Goal: Task Accomplishment & Management: Use online tool/utility

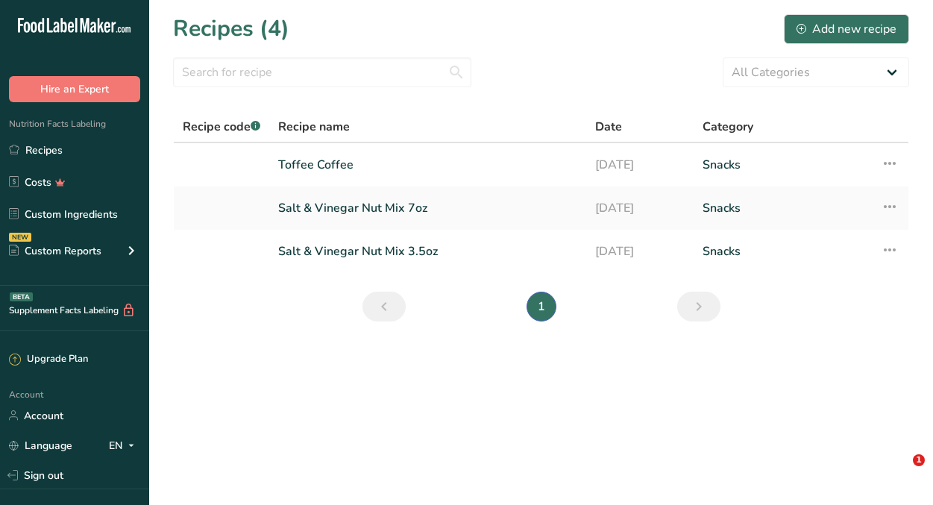
click at [324, 163] on link "Toffee Coffee" at bounding box center [427, 164] width 299 height 31
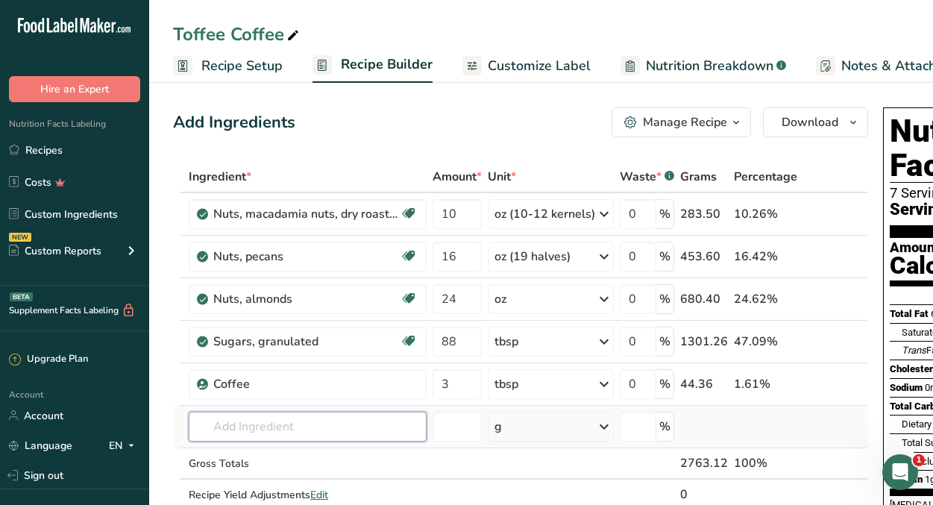
click at [283, 429] on input "text" at bounding box center [308, 427] width 238 height 30
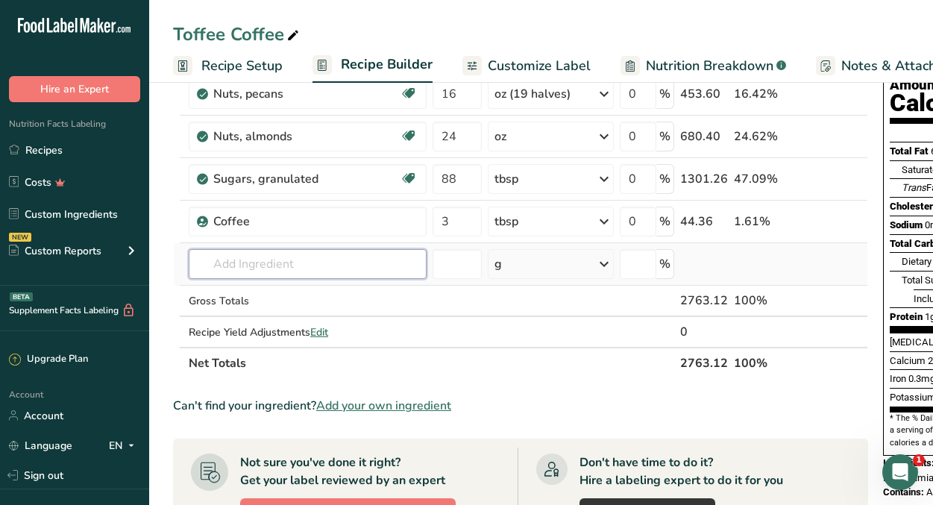
scroll to position [170, 0]
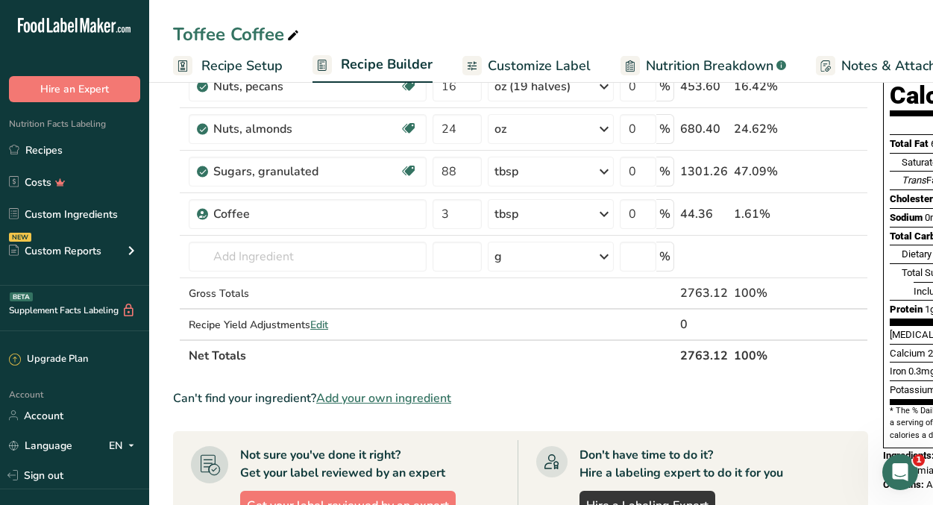
click at [345, 397] on span "Add your own ingredient" at bounding box center [383, 398] width 135 height 18
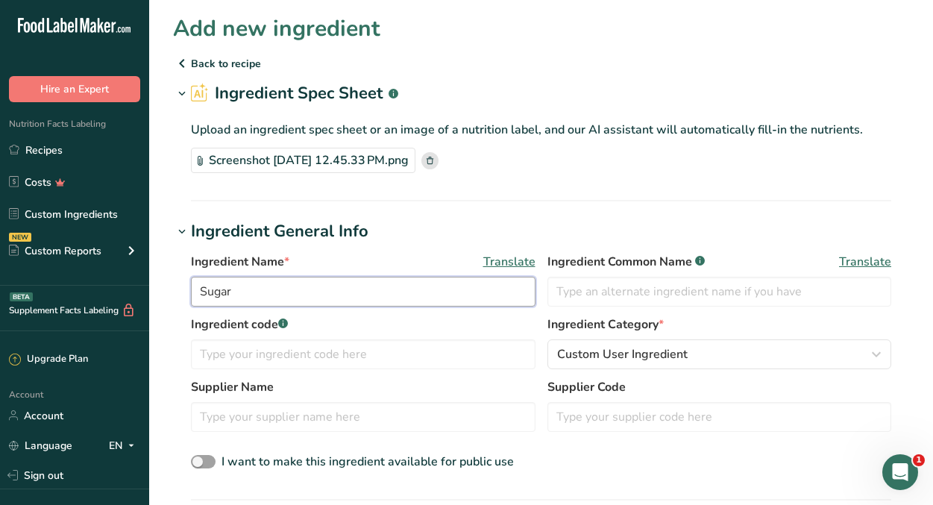
click at [347, 290] on input "Sugar" at bounding box center [363, 292] width 344 height 30
type input "Heath Bits [PERSON_NAME]"
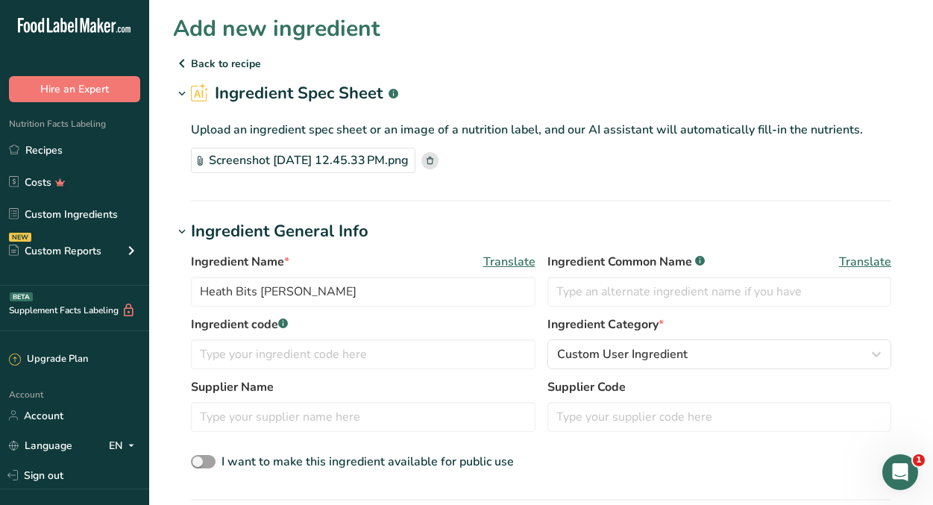
click at [598, 455] on div "I want to make this ingredient available for public use" at bounding box center [541, 462] width 700 height 19
click at [463, 422] on input "text" at bounding box center [363, 417] width 344 height 30
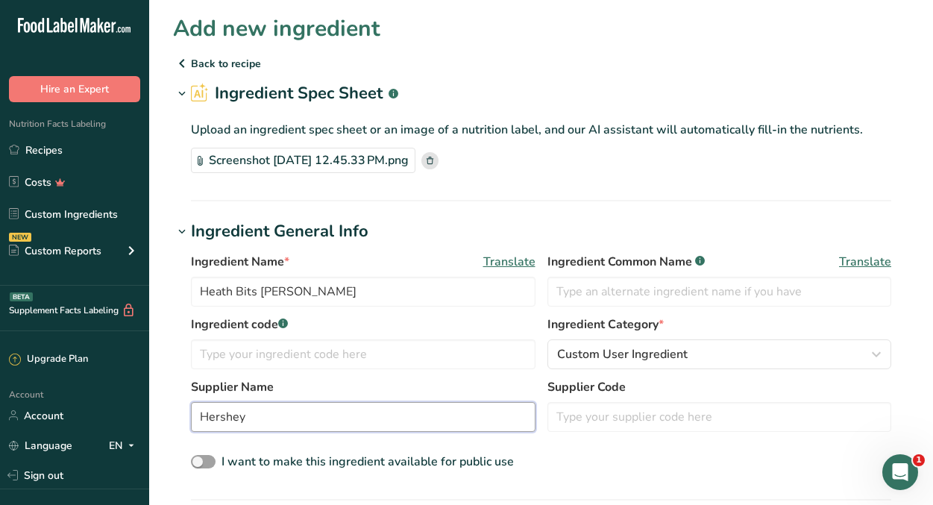
type input "Hershey"
click at [634, 458] on div "I want to make this ingredient available for public use" at bounding box center [541, 462] width 700 height 19
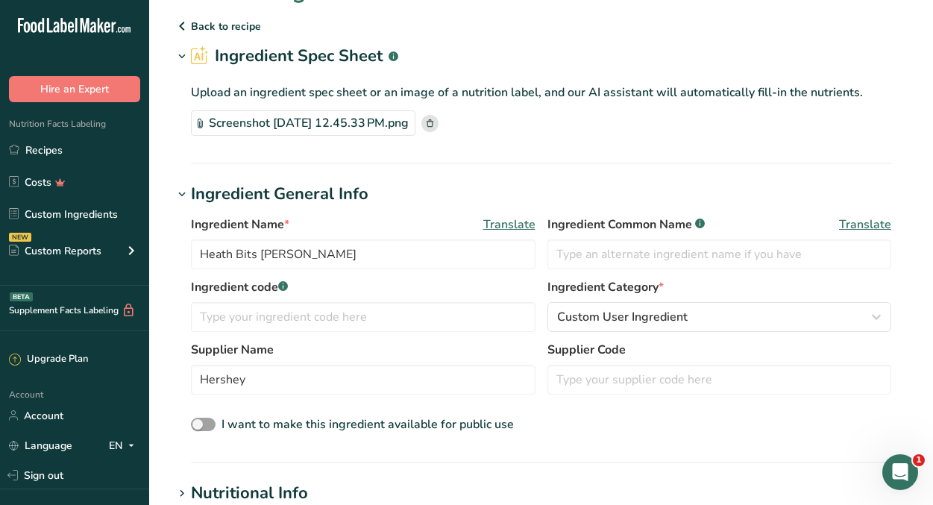
scroll to position [47, 0]
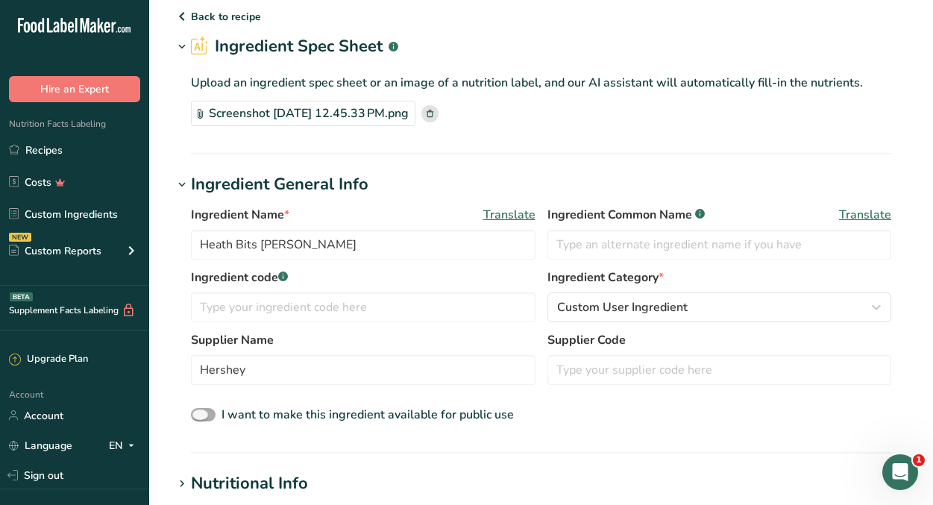
click at [420, 413] on span "I want to make this ingredient available for public use" at bounding box center [367, 414] width 292 height 16
click at [201, 413] on input "I want to make this ingredient available for public use" at bounding box center [196, 415] width 10 height 10
checkbox input "true"
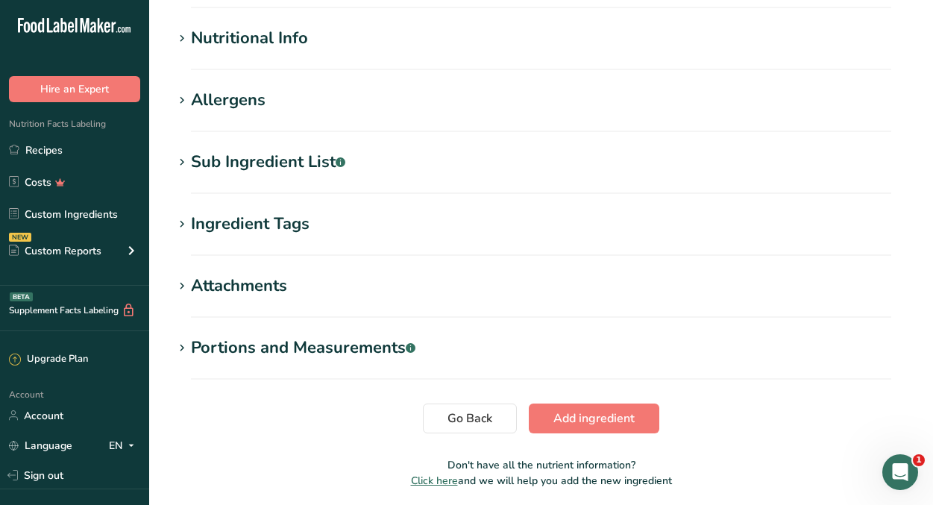
scroll to position [547, 0]
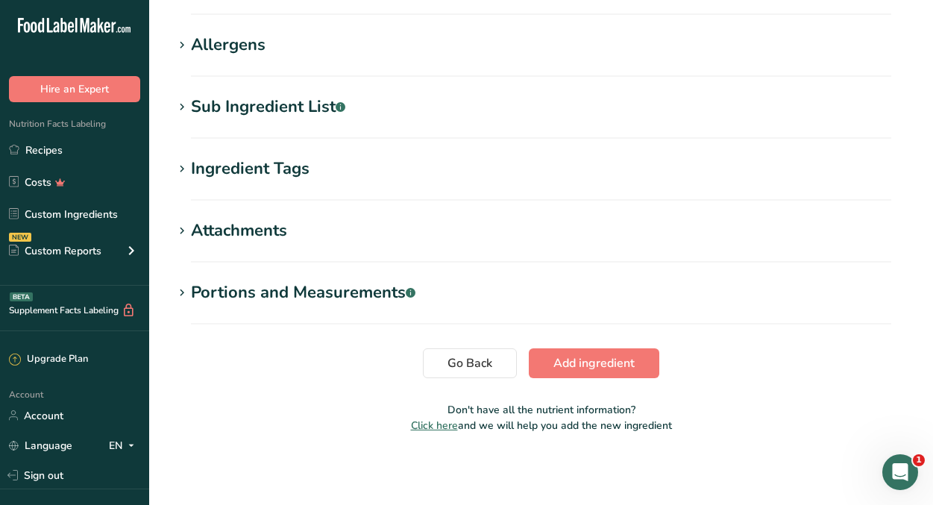
click at [197, 41] on div "Allergens" at bounding box center [228, 45] width 75 height 25
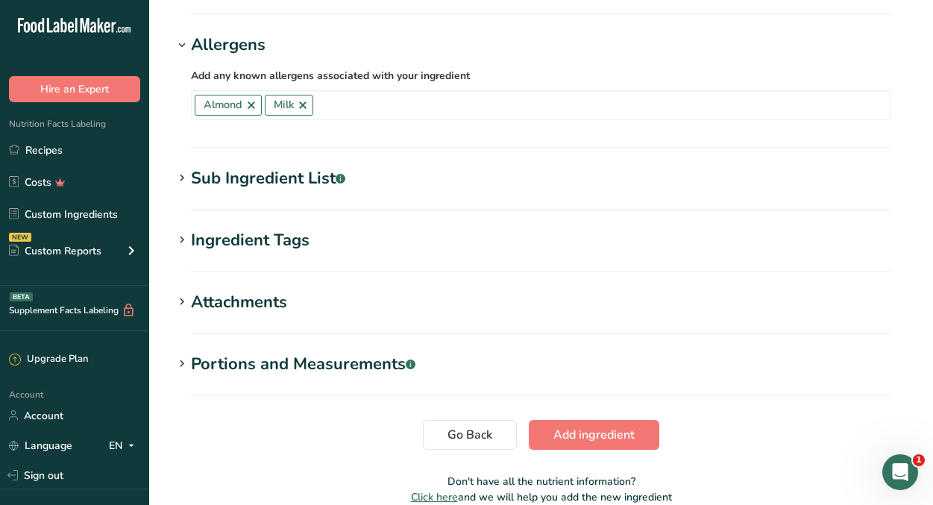
click at [197, 41] on div "Allergens" at bounding box center [228, 45] width 75 height 25
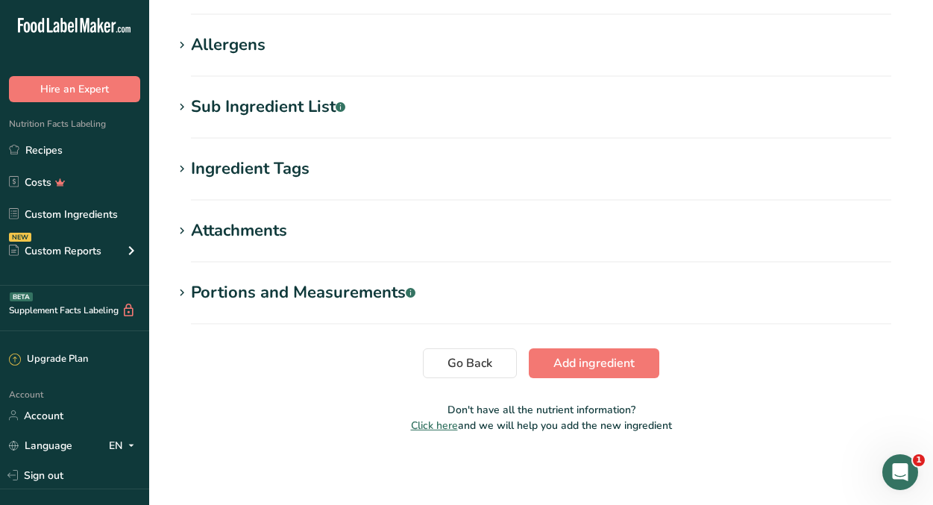
click at [197, 41] on div "Allergens" at bounding box center [228, 45] width 75 height 25
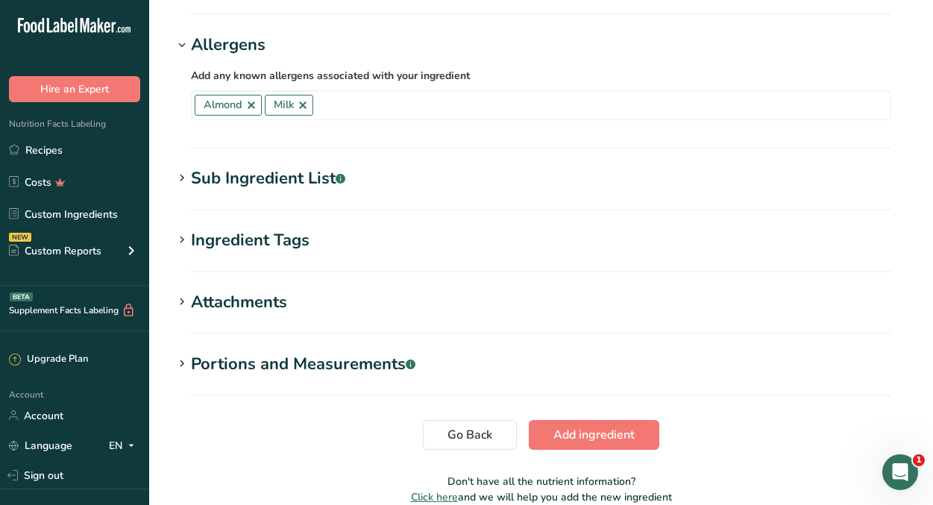
click at [197, 41] on div "Allergens" at bounding box center [228, 45] width 75 height 25
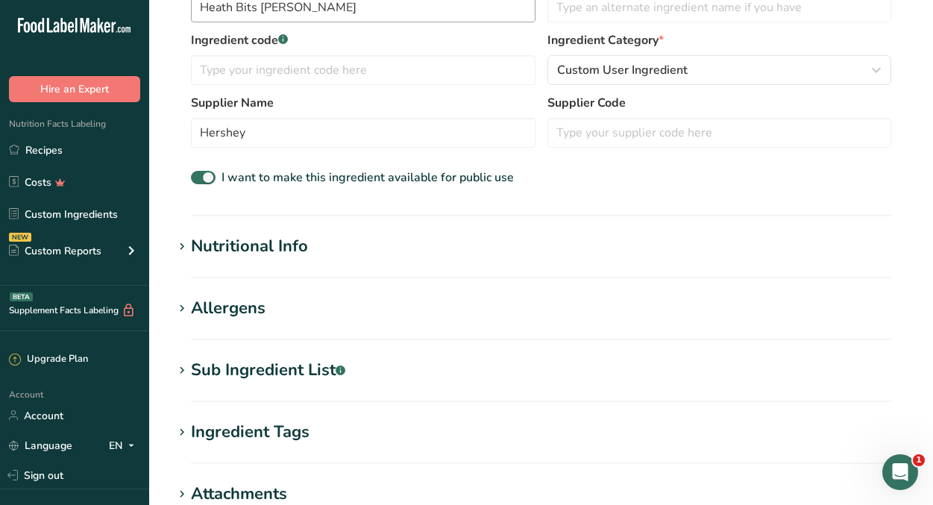
scroll to position [319, 0]
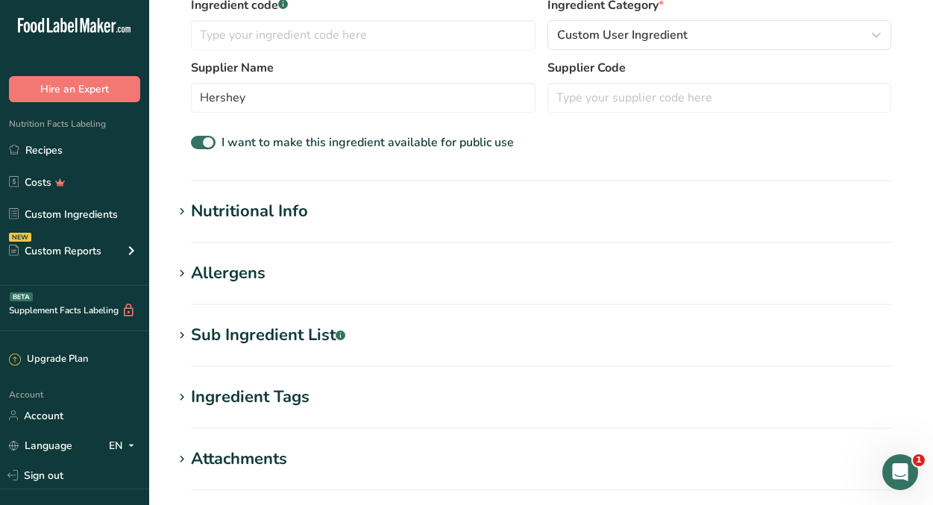
click at [218, 215] on div "Nutritional Info" at bounding box center [249, 211] width 117 height 25
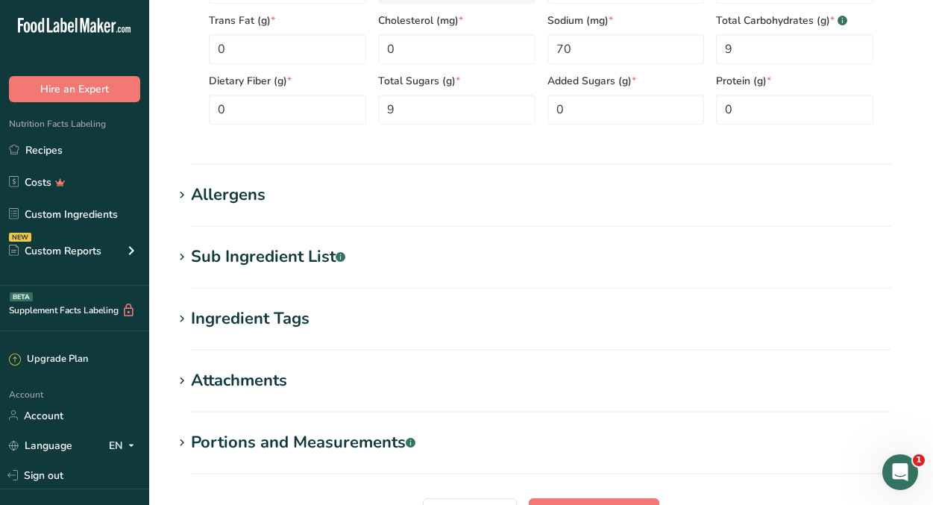
scroll to position [817, 0]
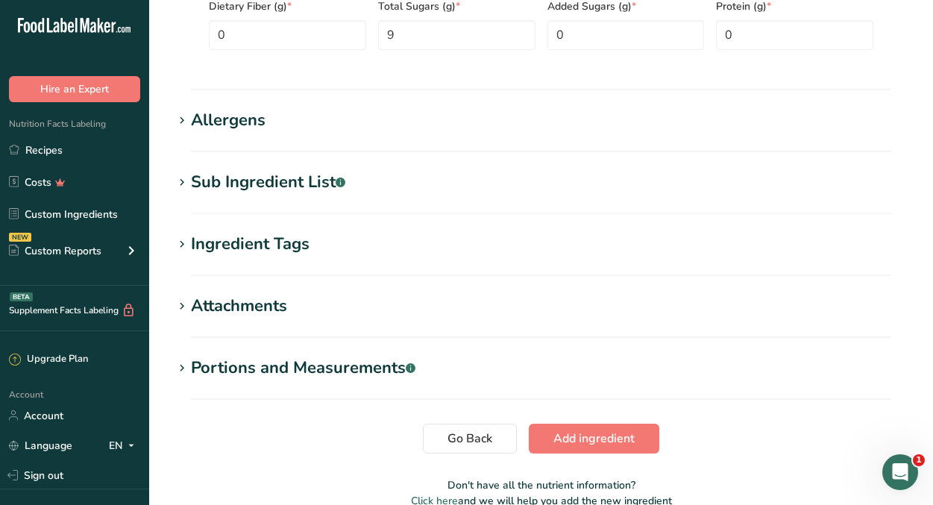
click at [260, 129] on div "Allergens" at bounding box center [228, 120] width 75 height 25
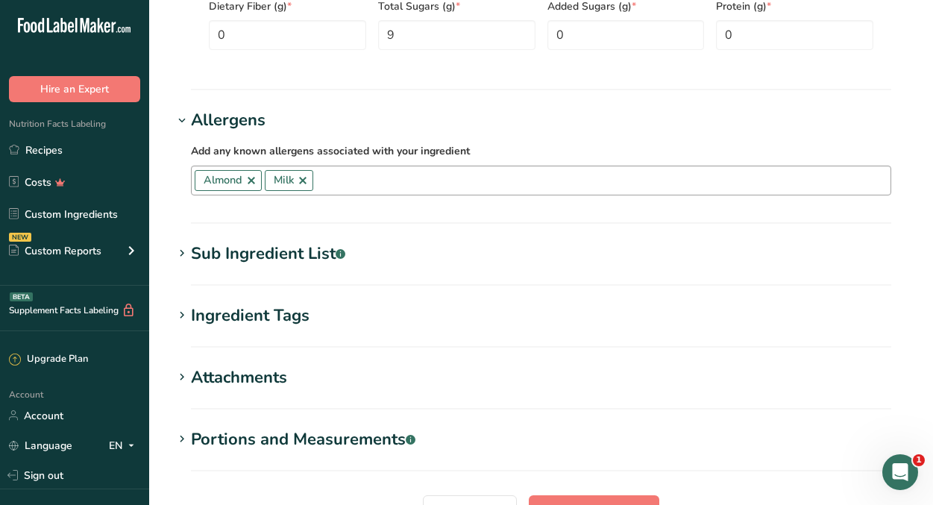
click at [253, 182] on link at bounding box center [251, 180] width 12 height 12
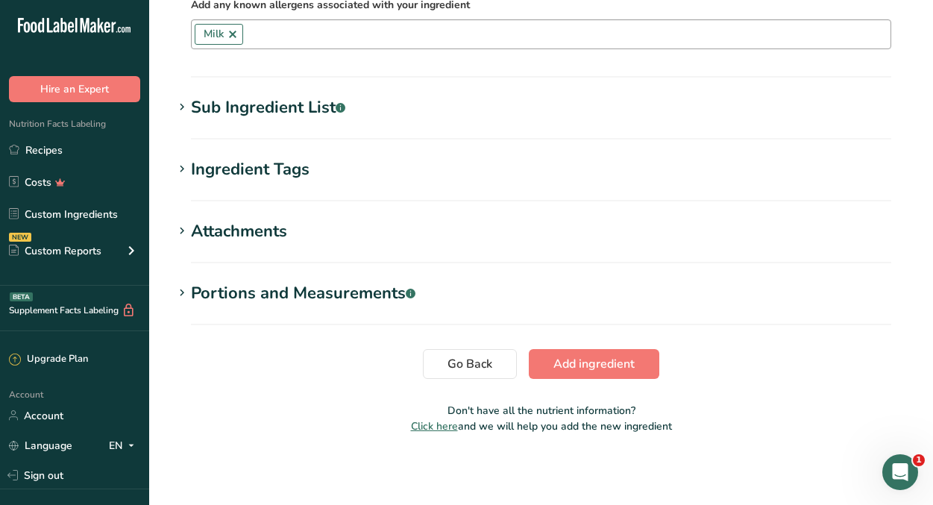
scroll to position [964, 0]
click at [317, 103] on div "Sub Ingredient List .a-a{fill:#347362;}.b-a{fill:#fff;}" at bounding box center [268, 107] width 154 height 25
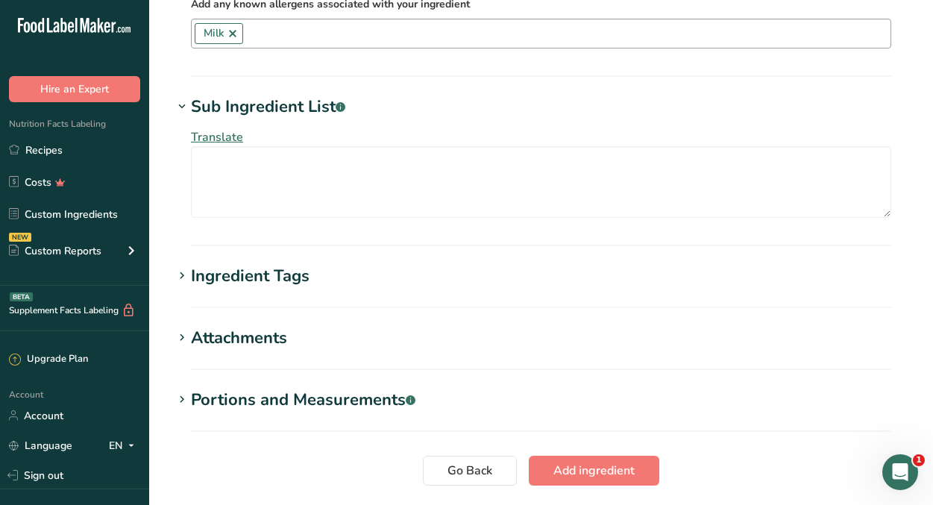
click at [317, 103] on div "Sub Ingredient List .a-a{fill:#347362;}.b-a{fill:#fff;}" at bounding box center [268, 107] width 154 height 25
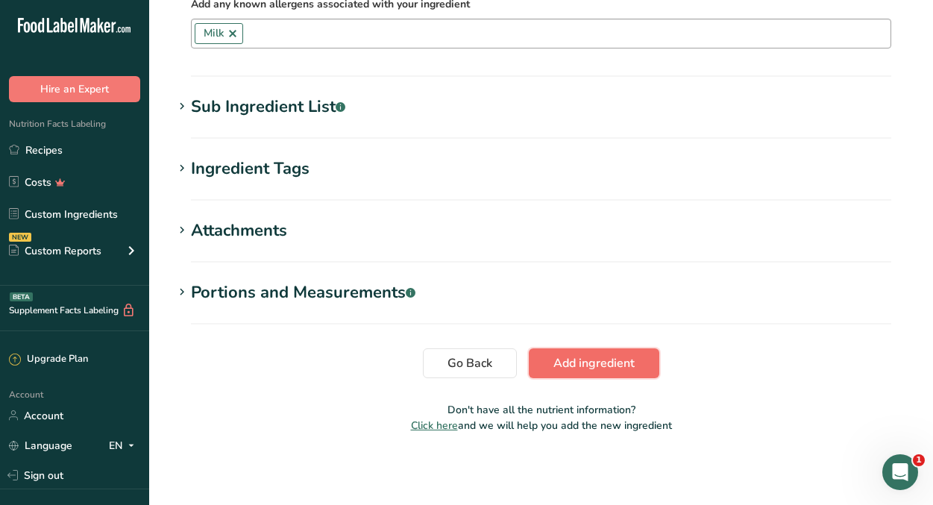
click at [626, 360] on span "Add ingredient" at bounding box center [593, 363] width 81 height 18
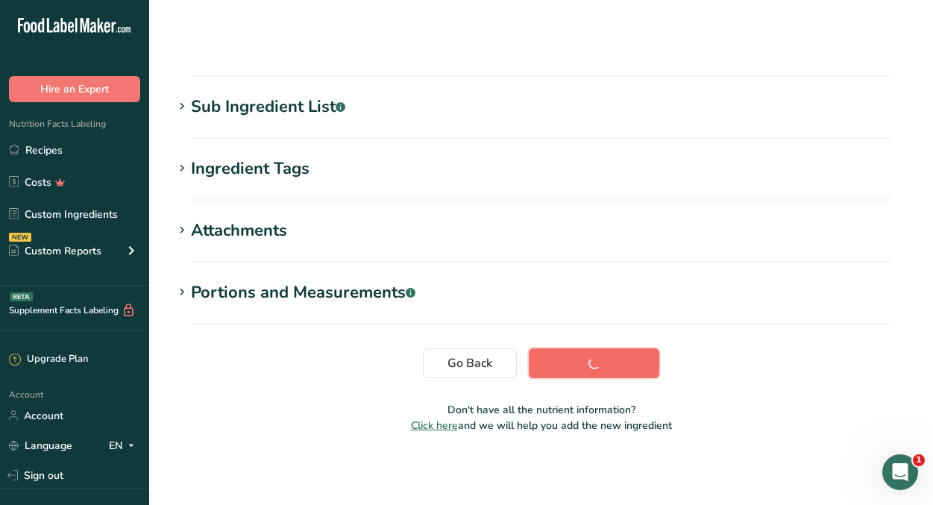
scroll to position [234, 0]
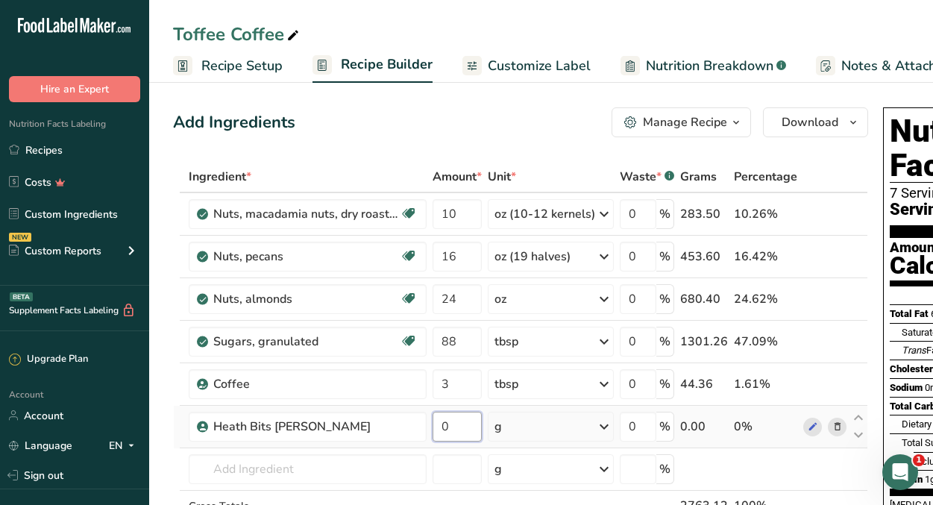
click at [468, 429] on input "0" at bounding box center [456, 427] width 49 height 30
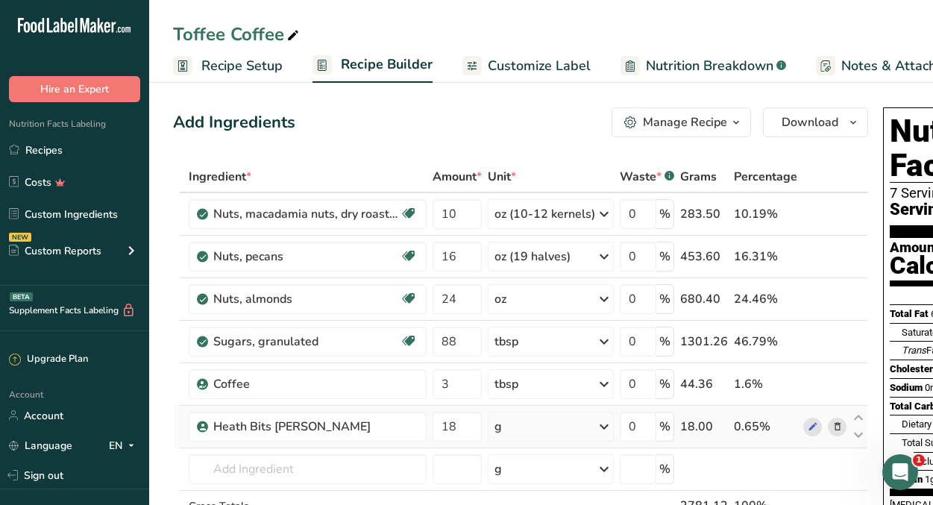
click at [567, 420] on div "Ingredient * Amount * Unit * Waste * .a-a{fill:#347362;}.b-a{fill:#fff;} Grams …" at bounding box center [520, 372] width 695 height 423
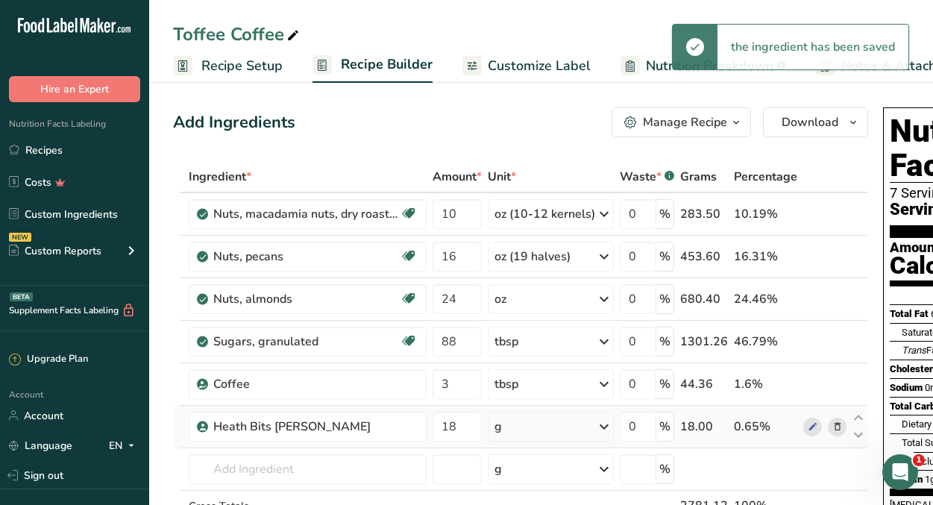
click at [599, 423] on icon at bounding box center [604, 426] width 18 height 27
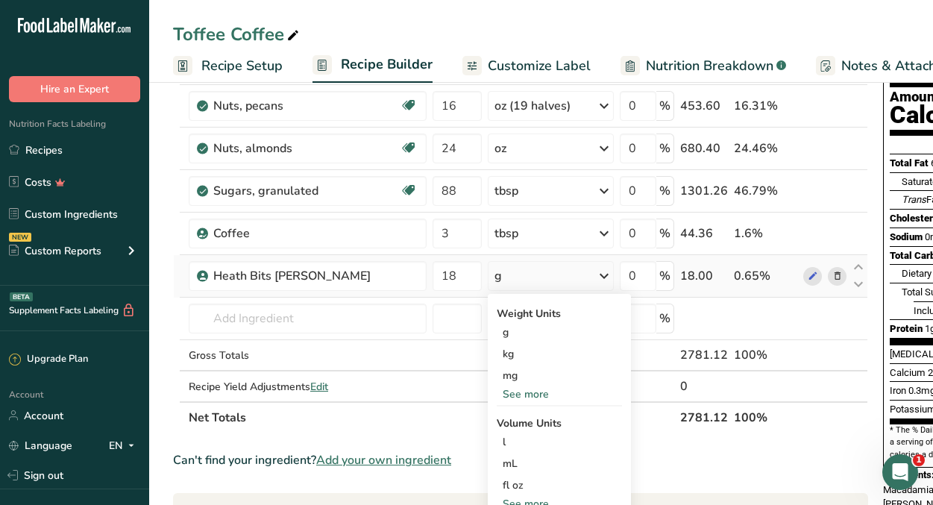
scroll to position [151, 0]
click at [458, 281] on input "18" at bounding box center [456, 275] width 49 height 30
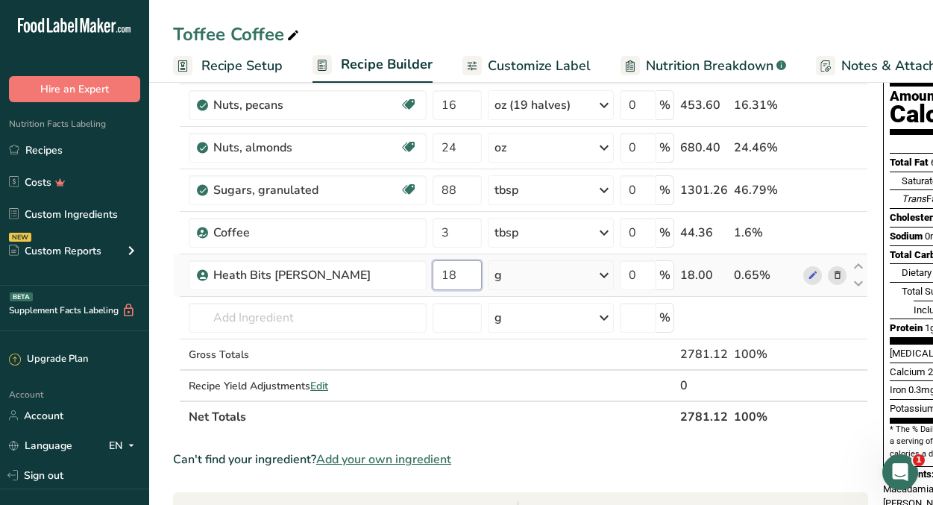
click at [458, 281] on input "18" at bounding box center [456, 275] width 49 height 30
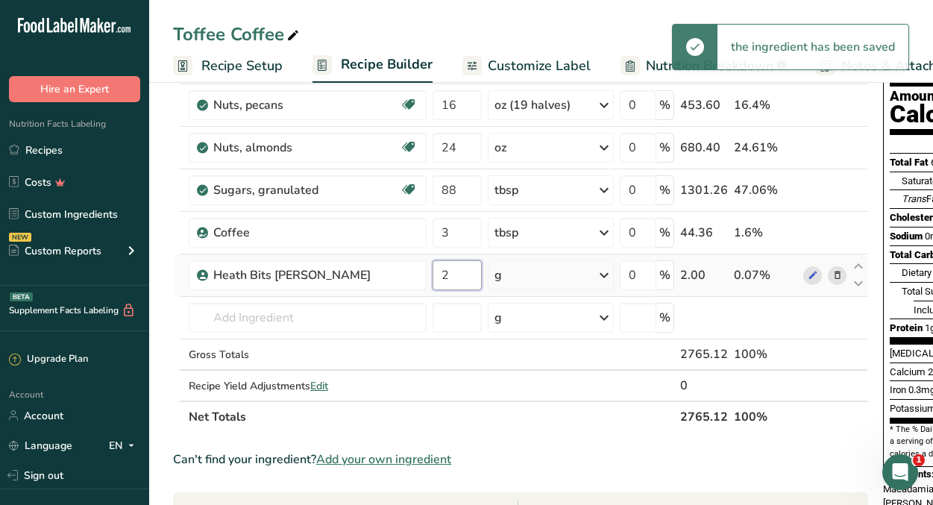
type input "2"
click at [605, 271] on div "Ingredient * Amount * Unit * Waste * .a-a{fill:#347362;}.b-a{fill:#fff;} Grams …" at bounding box center [520, 221] width 695 height 423
click at [601, 277] on icon at bounding box center [604, 275] width 18 height 27
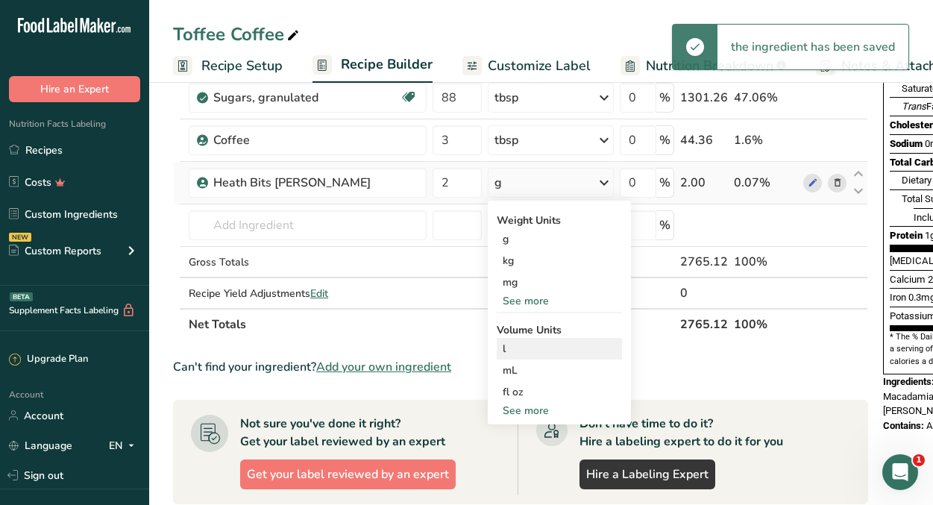
scroll to position [268, 0]
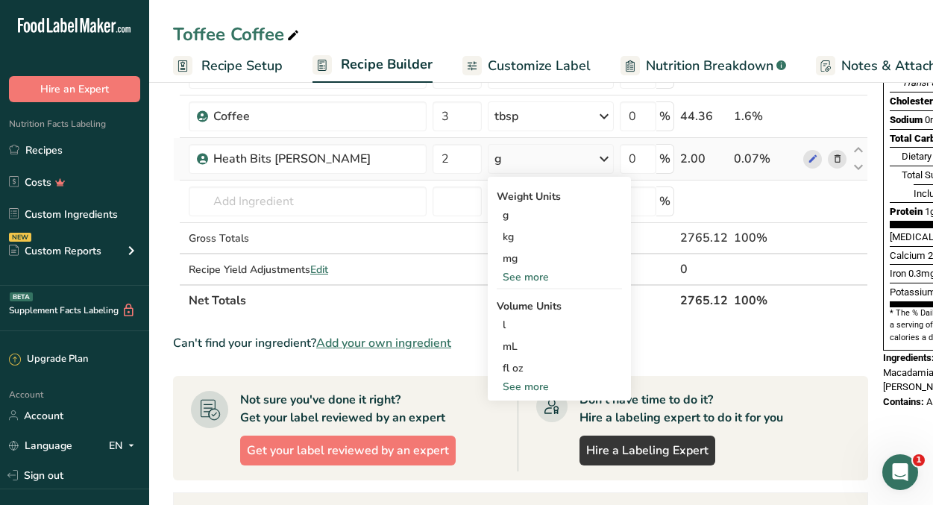
click at [532, 278] on div "See more" at bounding box center [559, 277] width 125 height 16
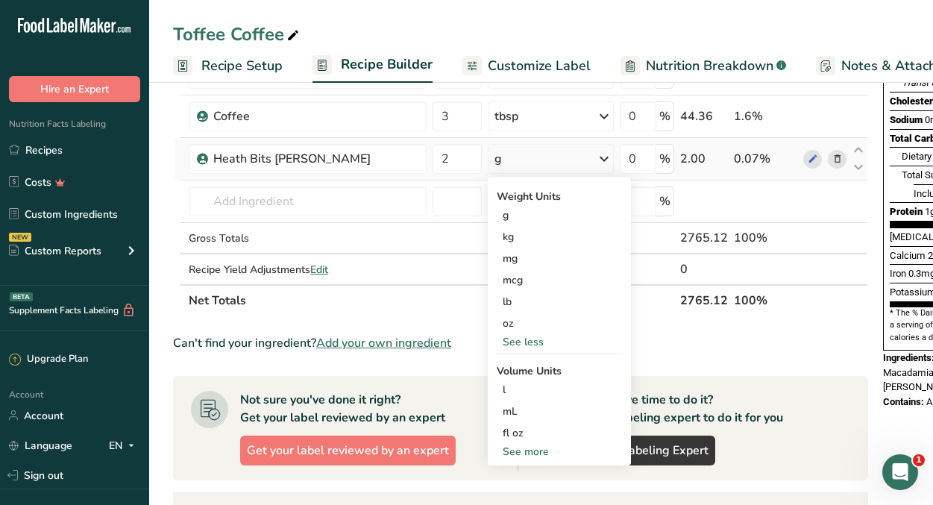
click at [541, 450] on div "See more" at bounding box center [559, 452] width 125 height 16
select select "22"
click at [534, 455] on div "tbsp" at bounding box center [559, 455] width 113 height 16
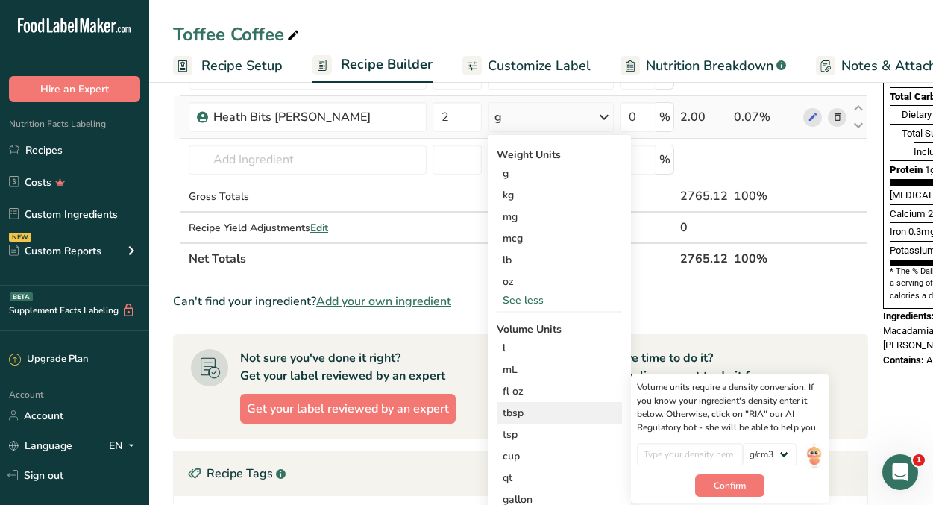
scroll to position [326, 0]
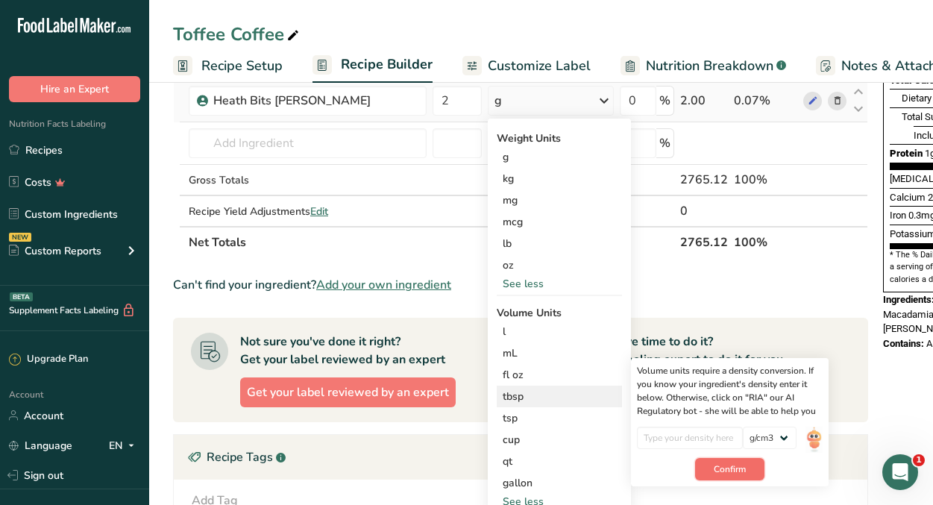
click at [724, 468] on span "Confirm" at bounding box center [730, 468] width 32 height 13
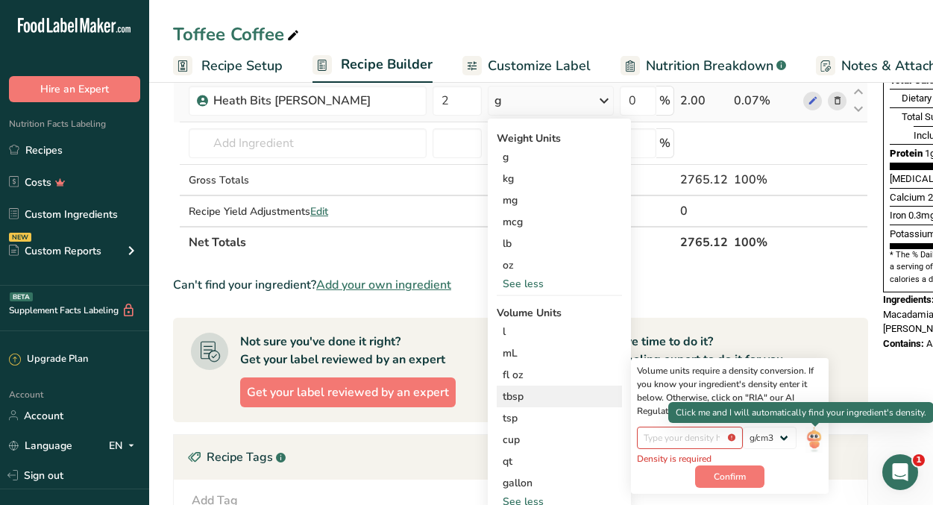
click at [819, 435] on img at bounding box center [813, 440] width 16 height 26
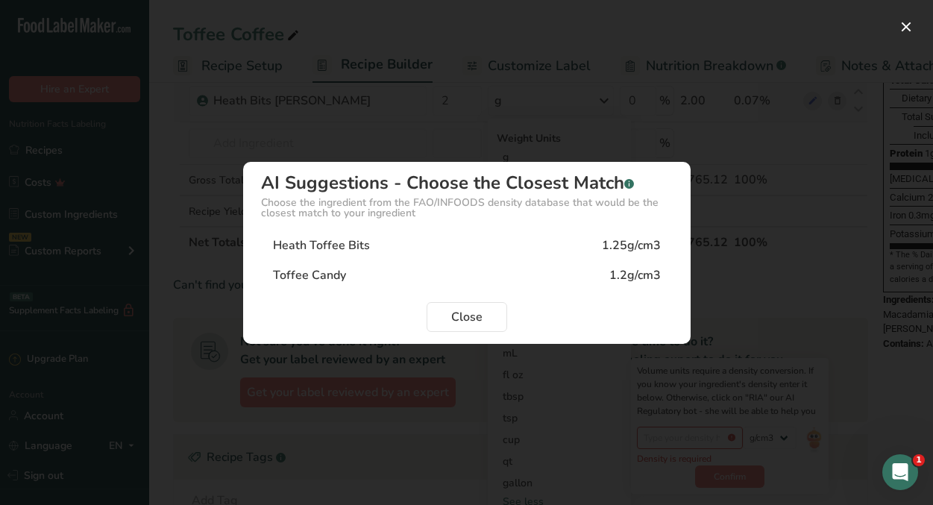
click at [337, 245] on div "Heath Toffee Bits" at bounding box center [321, 245] width 97 height 18
type input "1.25"
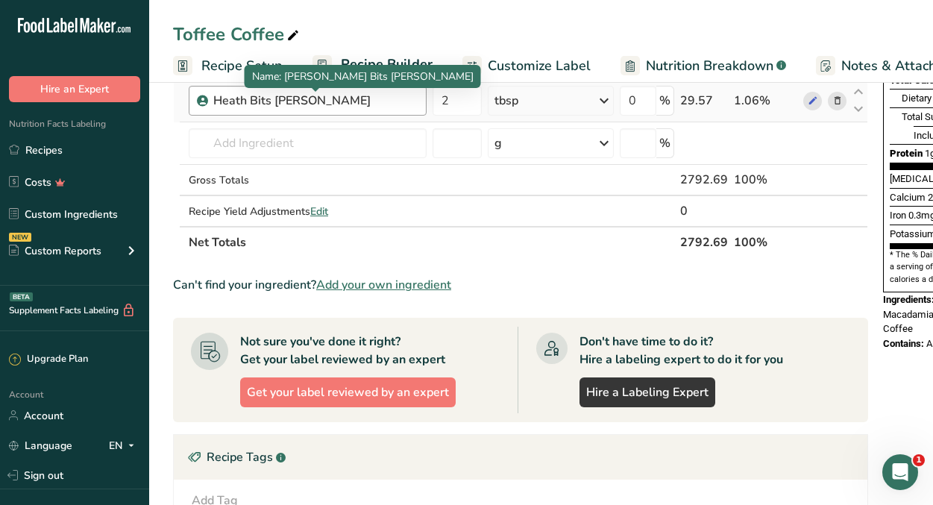
click at [356, 103] on div "Heath Bits [PERSON_NAME]" at bounding box center [306, 101] width 186 height 18
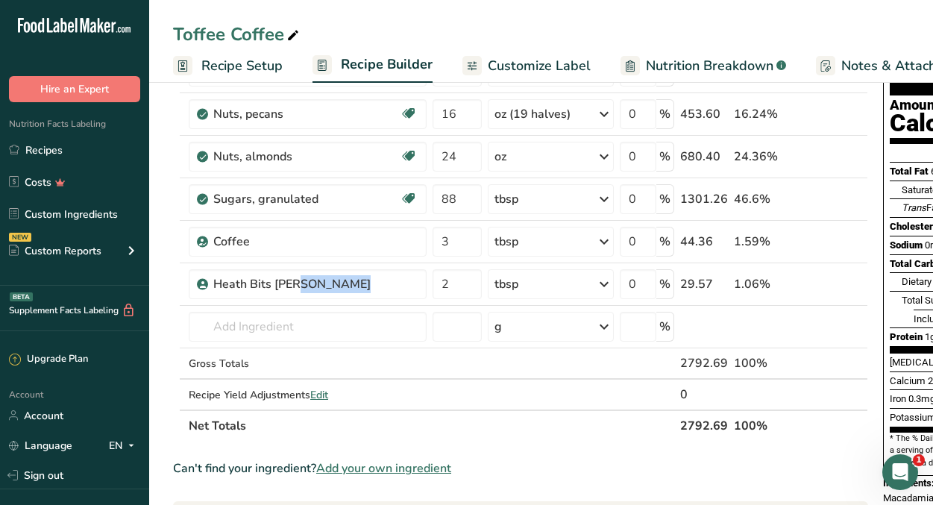
scroll to position [136, 0]
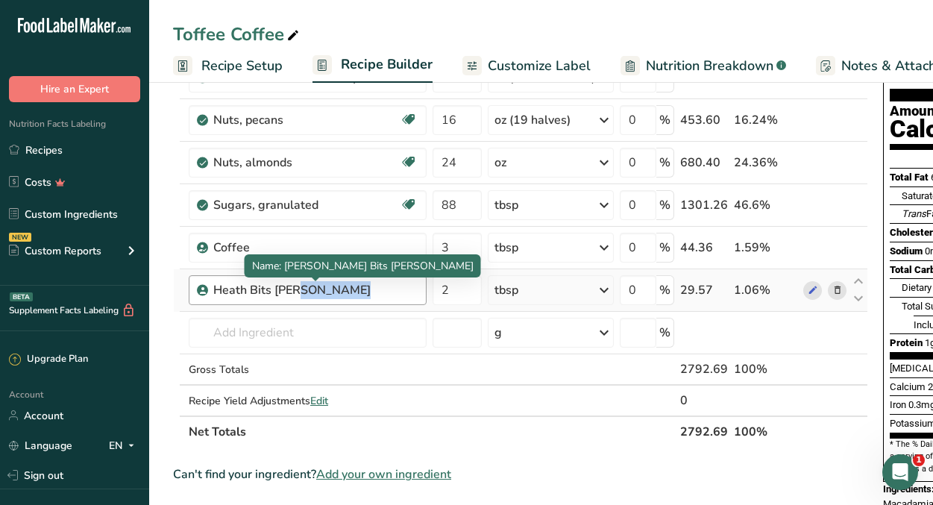
click at [347, 292] on div "Heath Bits [PERSON_NAME]" at bounding box center [306, 290] width 186 height 18
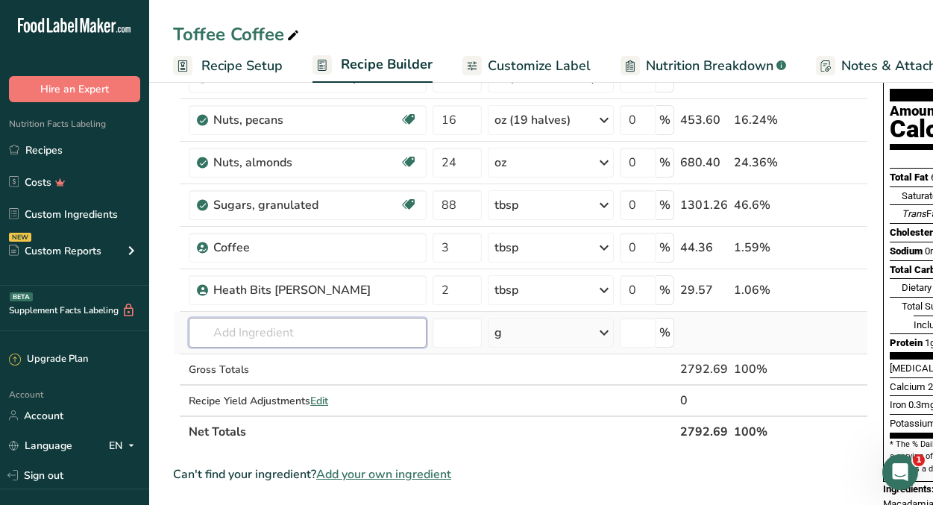
click at [283, 330] on input "text" at bounding box center [308, 333] width 238 height 30
type input "h"
type input "[PERSON_NAME] original candies"
click at [305, 391] on div "Add your own ingredient" at bounding box center [308, 388] width 214 height 16
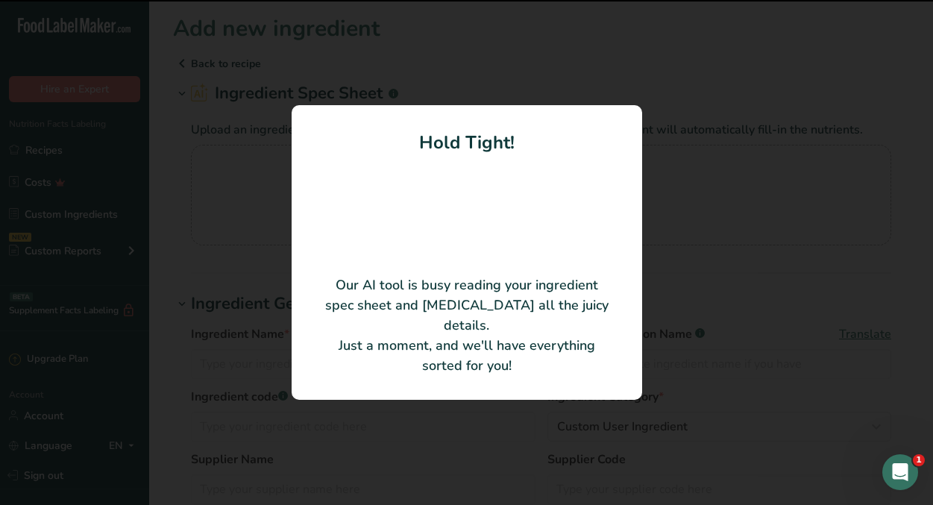
type input "Sugar"
